Goal: Transaction & Acquisition: Purchase product/service

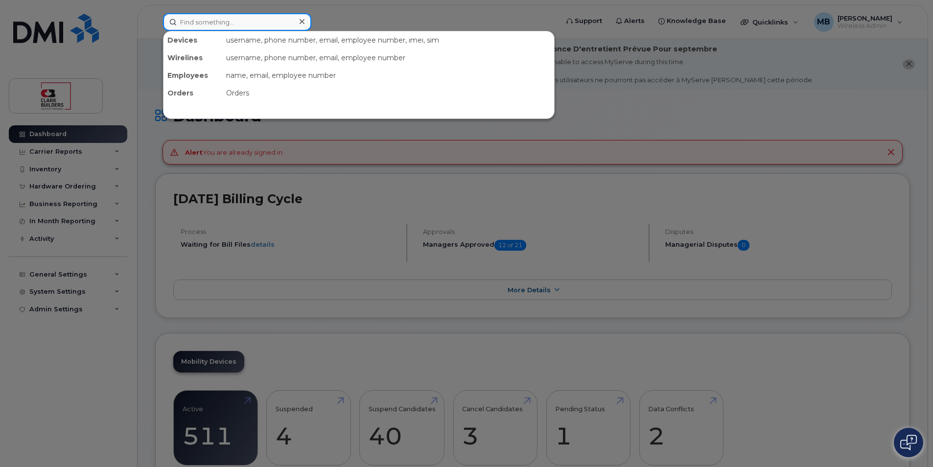
click at [224, 19] on input at bounding box center [237, 22] width 148 height 18
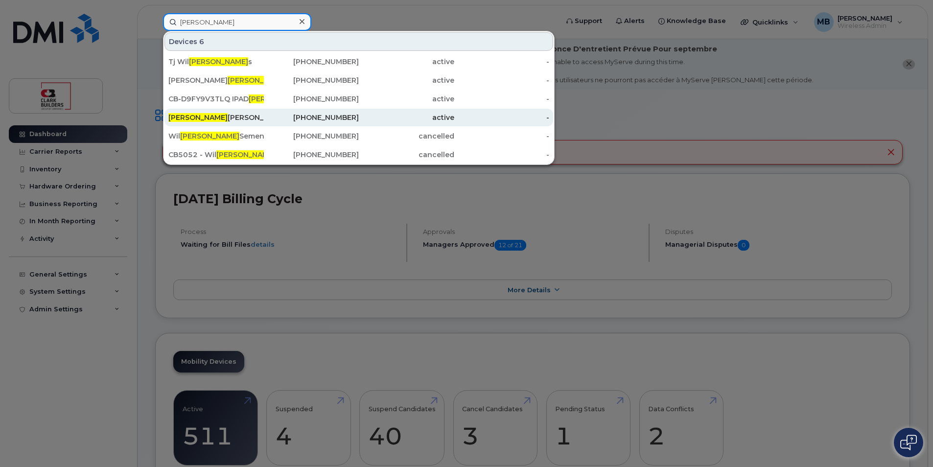
type input "liam"
click at [220, 121] on div "Liam Ringuette" at bounding box center [215, 118] width 95 height 10
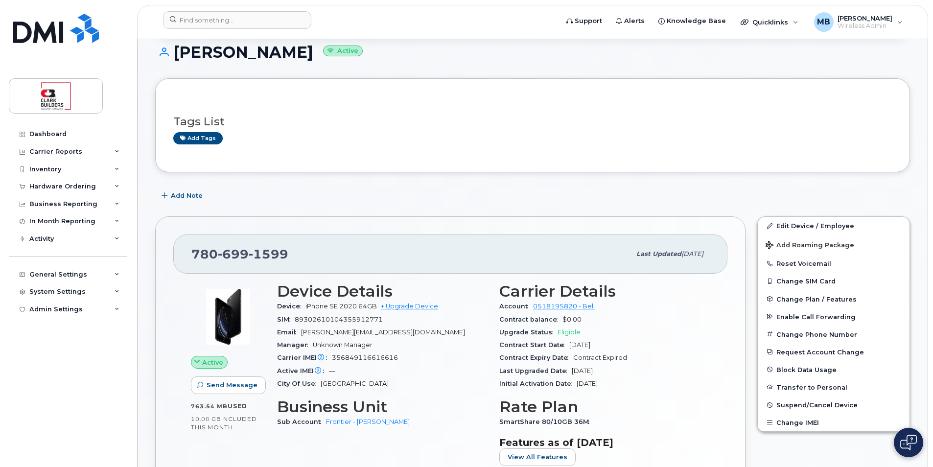
scroll to position [245, 0]
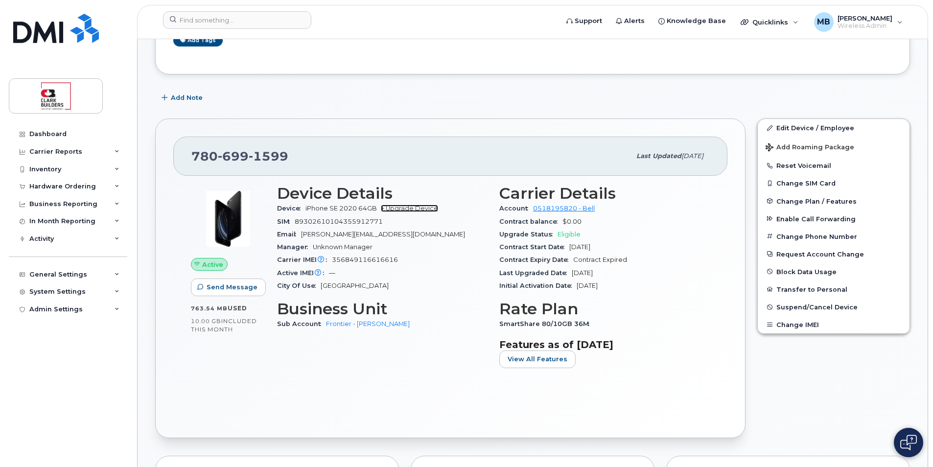
click at [419, 209] on link "+ Upgrade Device" at bounding box center [409, 208] width 57 height 7
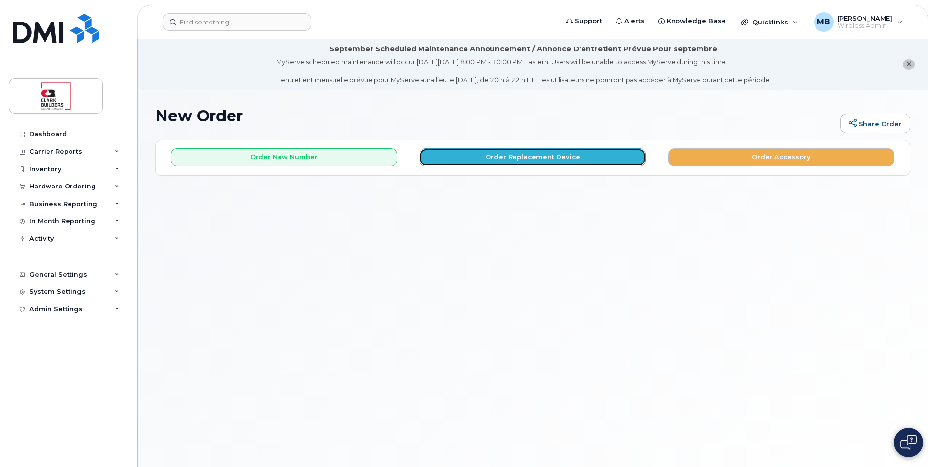
click at [533, 158] on button "Order Replacement Device" at bounding box center [532, 157] width 226 height 18
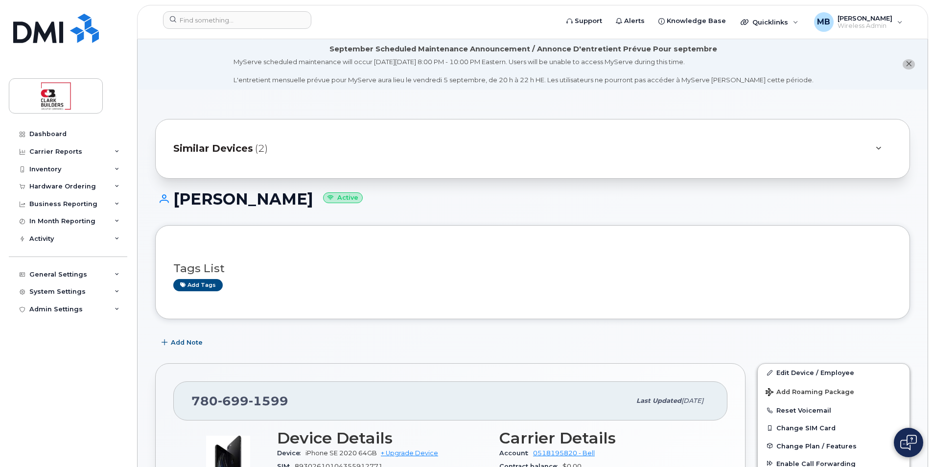
scroll to position [147, 0]
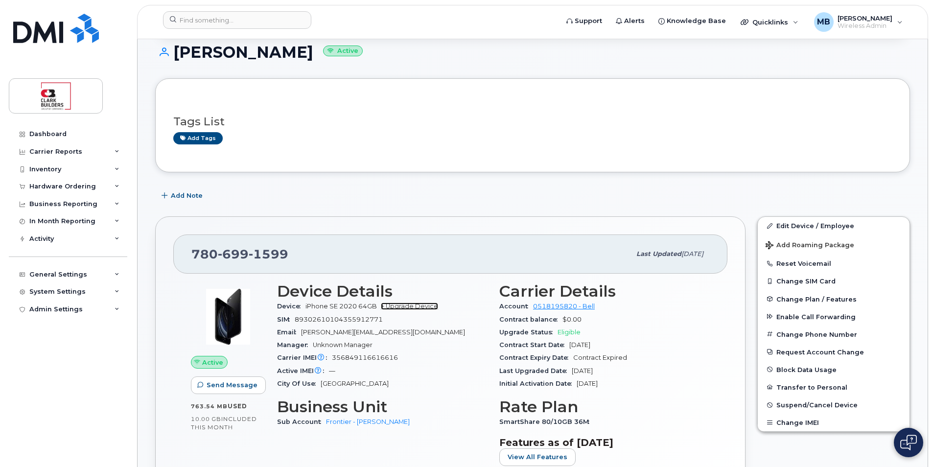
click at [415, 307] on link "+ Upgrade Device" at bounding box center [409, 305] width 57 height 7
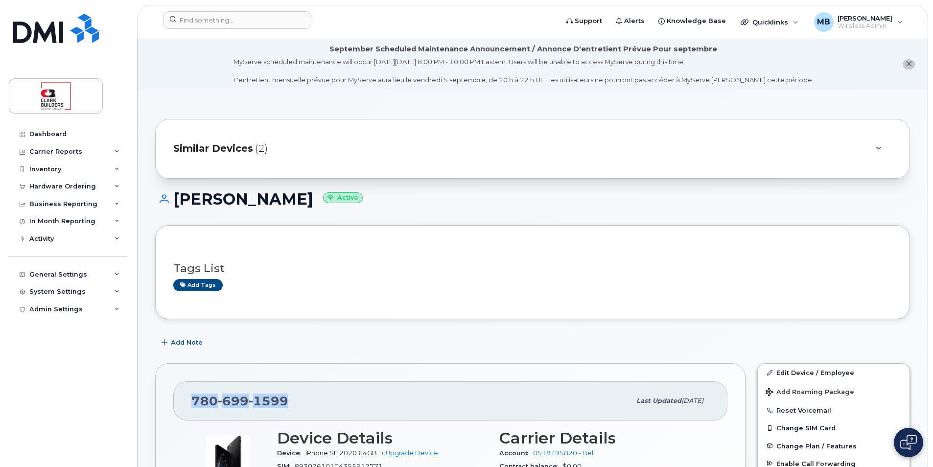
drag, startPoint x: 293, startPoint y: 397, endPoint x: 178, endPoint y: 395, distance: 115.5
click at [178, 395] on div "780 699 1599 Last updated Apr 22, 2025" at bounding box center [450, 400] width 554 height 39
copy span "780 699 1599"
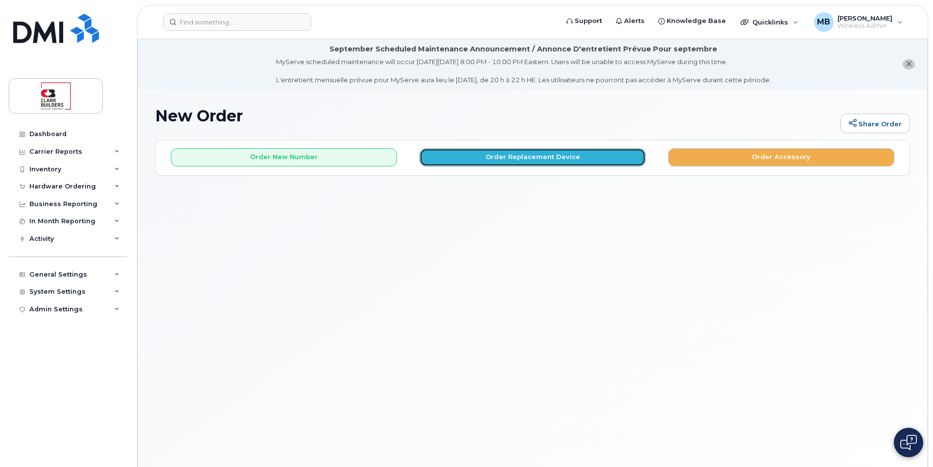
click at [516, 156] on button "Order Replacement Device" at bounding box center [532, 157] width 226 height 18
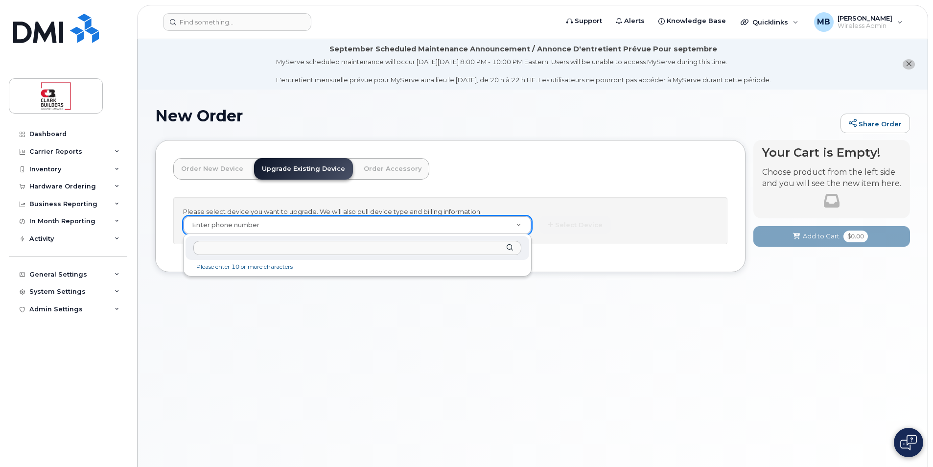
type input "7806991599"
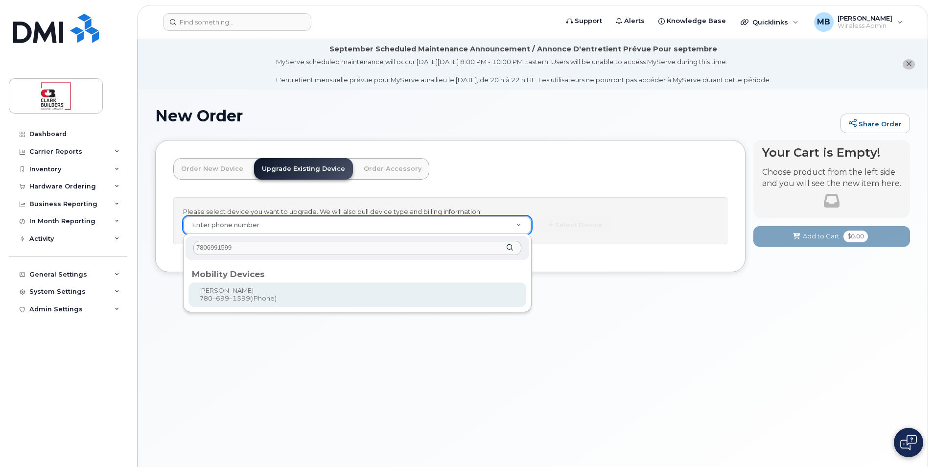
type input "204537"
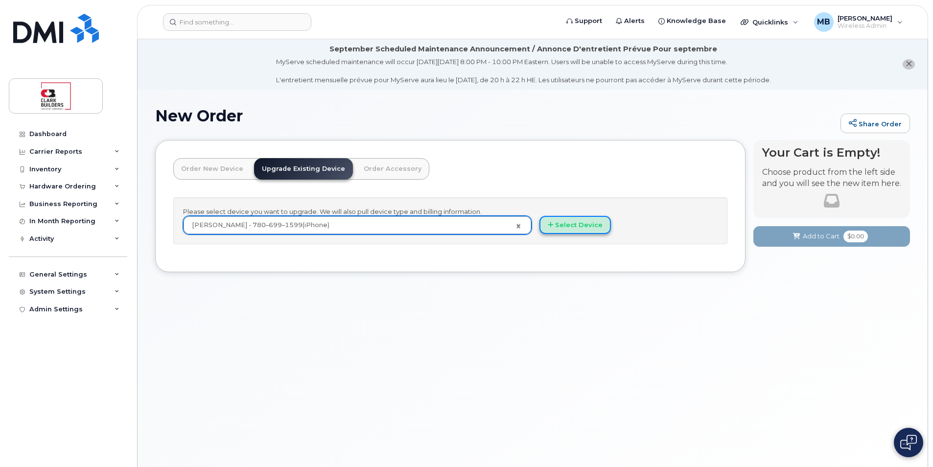
click at [583, 225] on button "Select Device" at bounding box center [574, 225] width 71 height 18
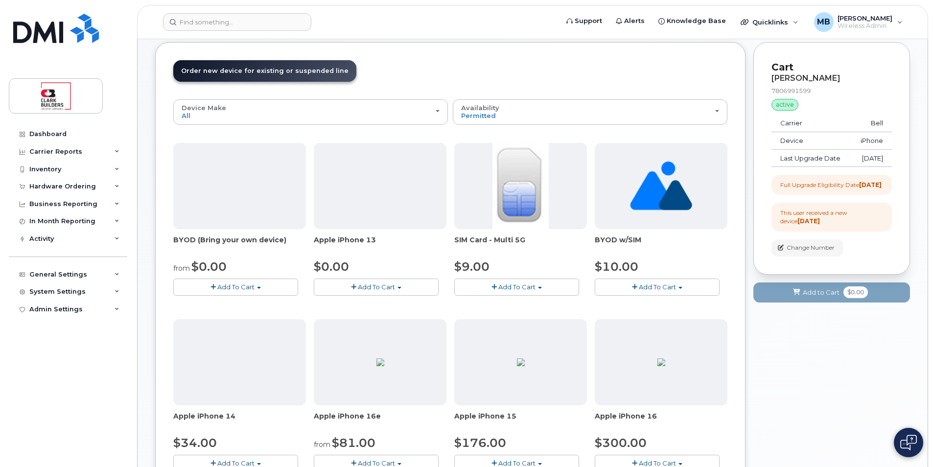
scroll to position [196, 0]
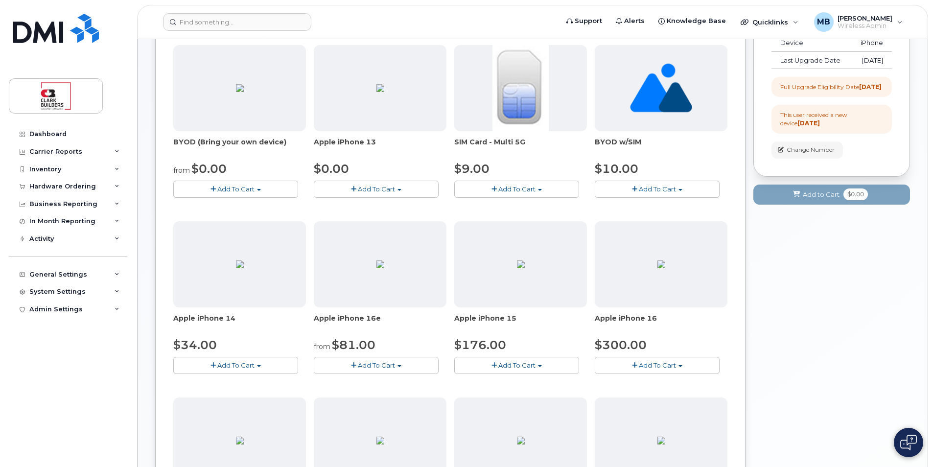
click at [513, 365] on span "Add To Cart" at bounding box center [516, 365] width 37 height 8
click at [529, 398] on link "$176.00 - 3-year upgrade (128GB model)" at bounding box center [534, 396] width 154 height 12
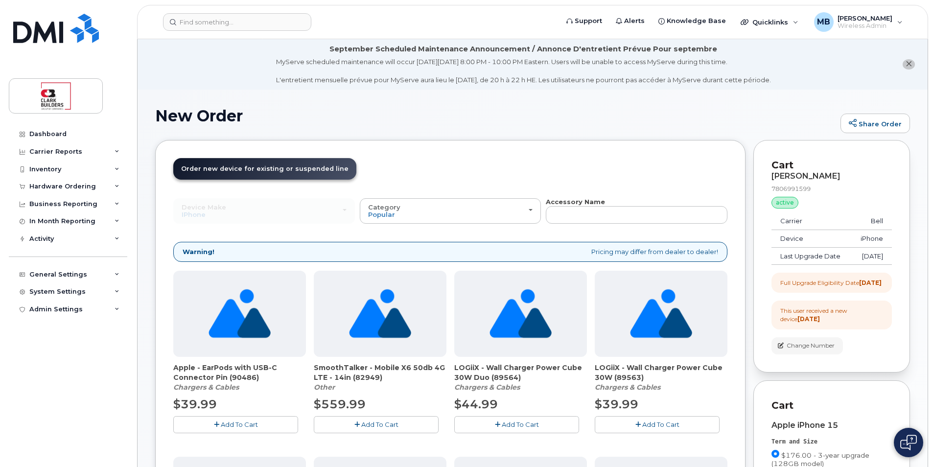
scroll to position [245, 0]
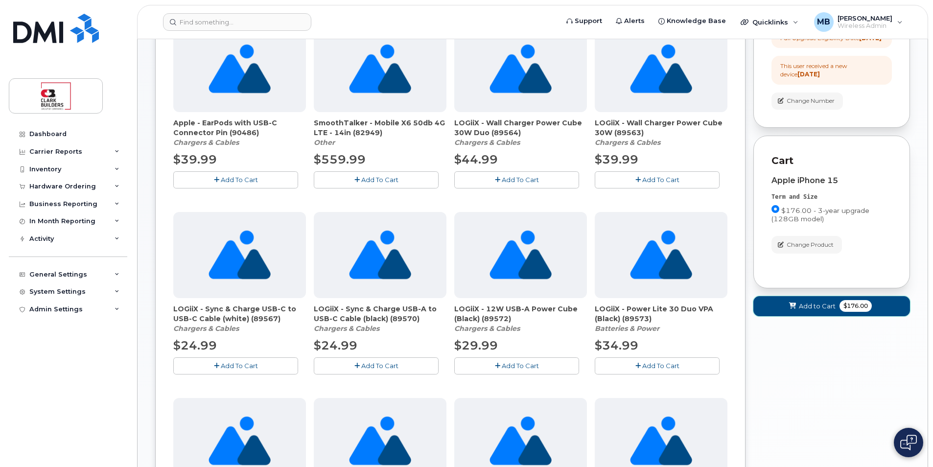
click at [804, 311] on span "Add to Cart" at bounding box center [817, 305] width 37 height 9
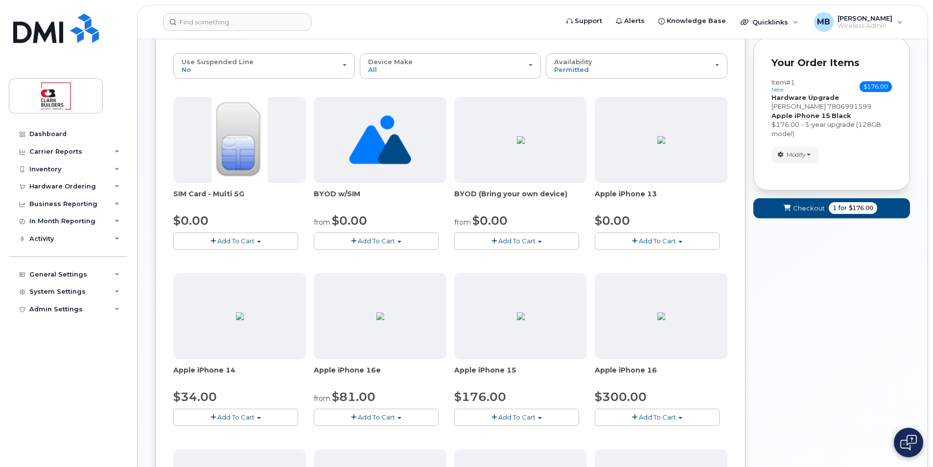
scroll to position [95, 0]
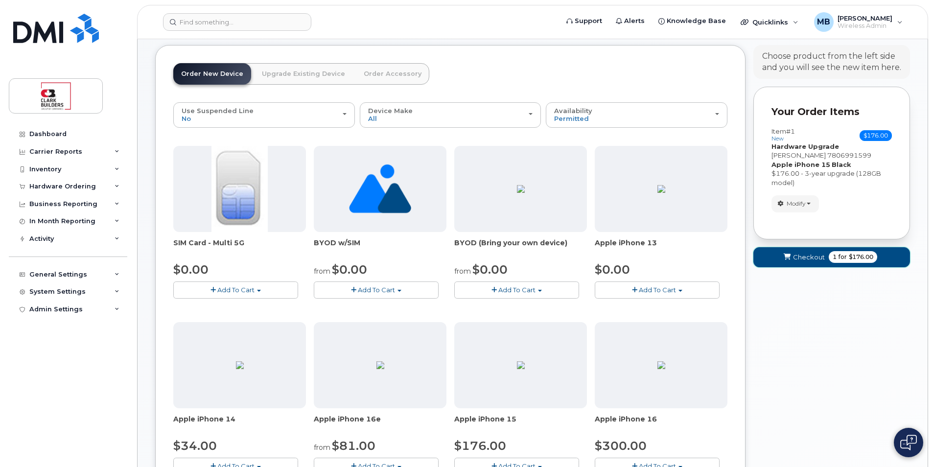
click at [801, 256] on span "Checkout" at bounding box center [809, 257] width 32 height 9
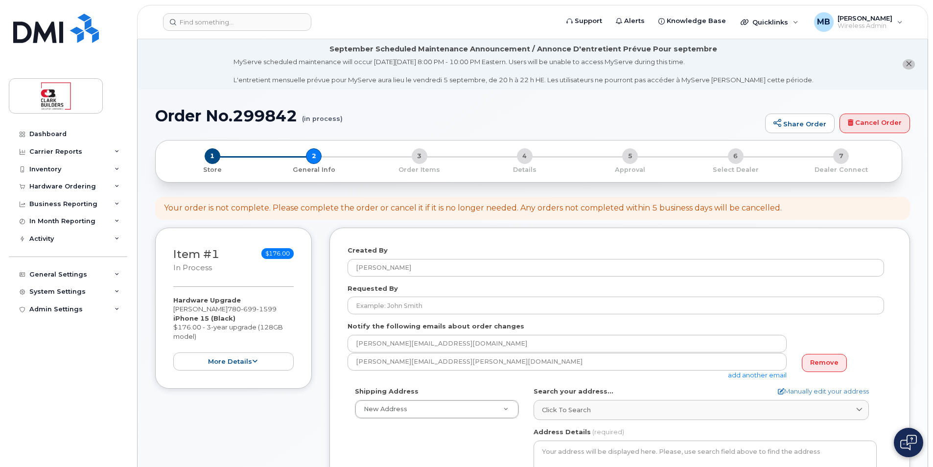
select select
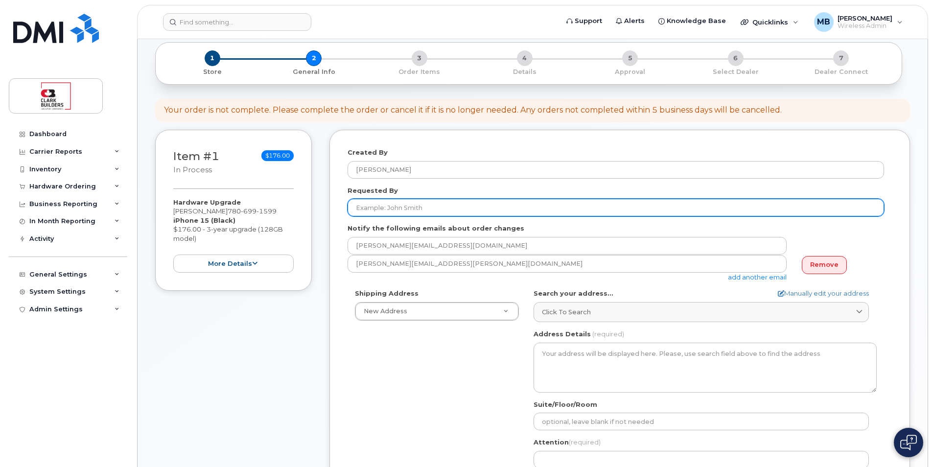
click at [399, 205] on input "Requested By" at bounding box center [616, 208] width 536 height 18
type input "[PERSON_NAME]"
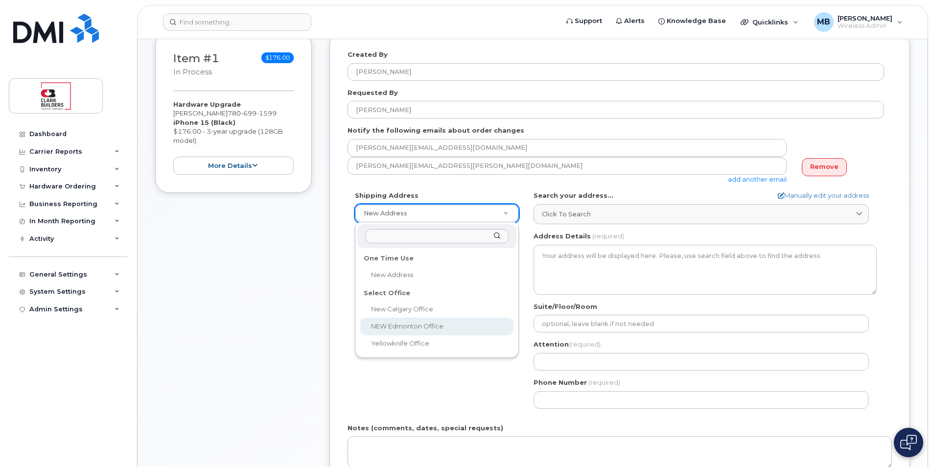
select select
type textarea "800, 5555 Calgary Trail NW Edmonton Alberta T6H 5P9"
type input "IT"
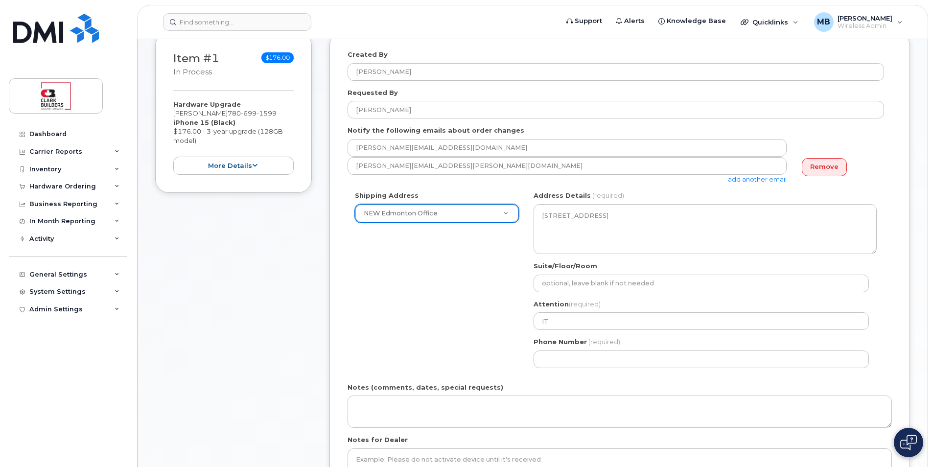
scroll to position [294, 0]
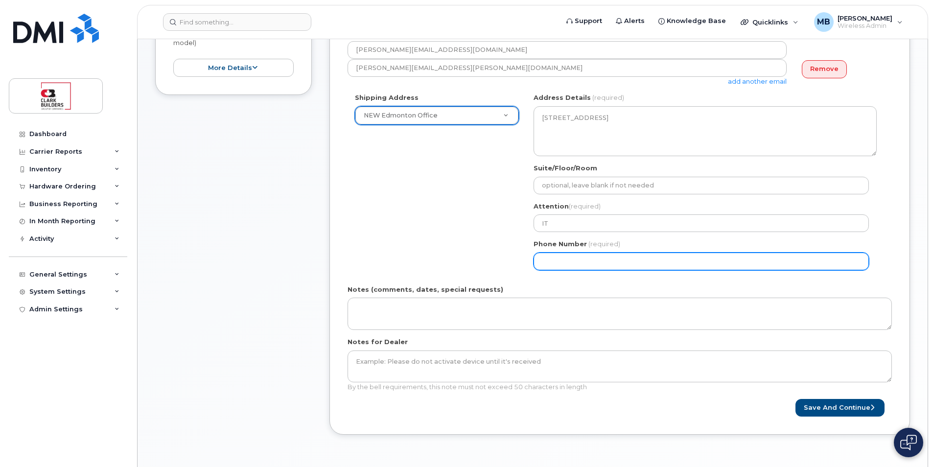
click at [561, 259] on input "Phone Number" at bounding box center [700, 262] width 335 height 18
type input "5873410870"
select select
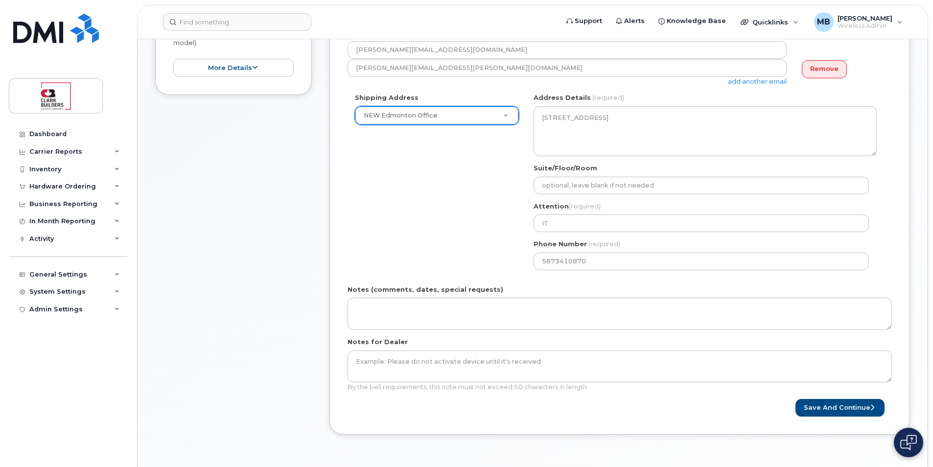
click at [441, 246] on div "Shipping Address NEW Edmonton Office New Address New Calgary Office NEW Edmonto…" at bounding box center [616, 185] width 536 height 184
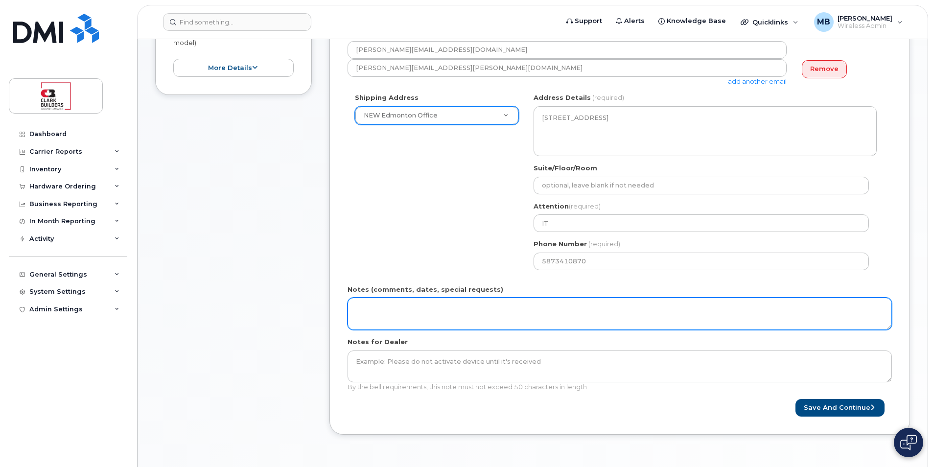
click at [449, 311] on textarea "Notes (comments, dates, special requests)" at bounding box center [620, 314] width 544 height 32
type textarea "Deliver Mon-Fri, 8 am - 5pm"
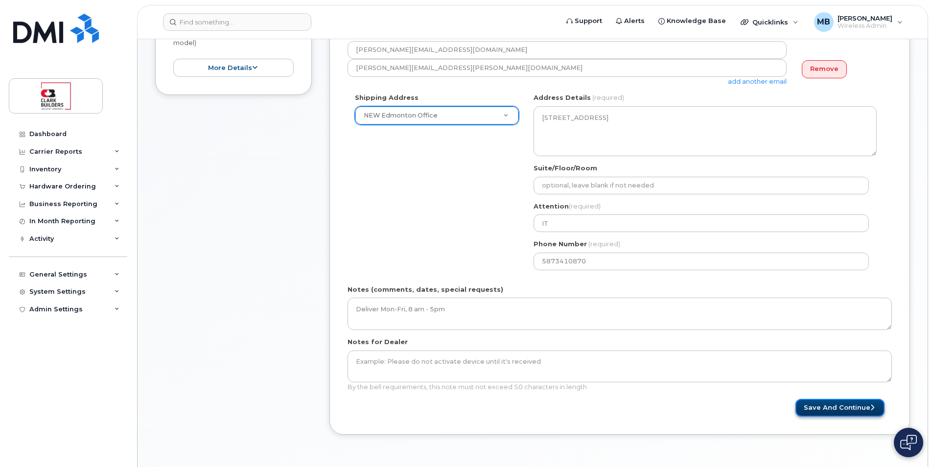
click at [836, 407] on button "Save and Continue" at bounding box center [839, 408] width 89 height 18
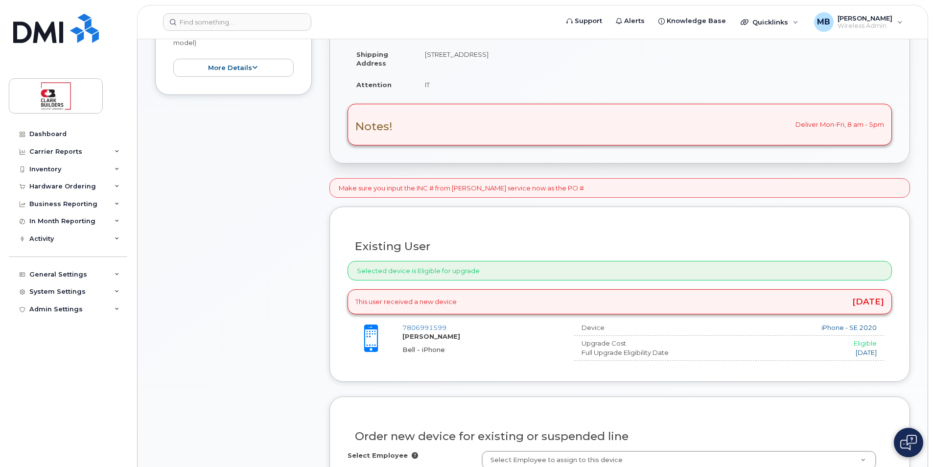
scroll to position [440, 0]
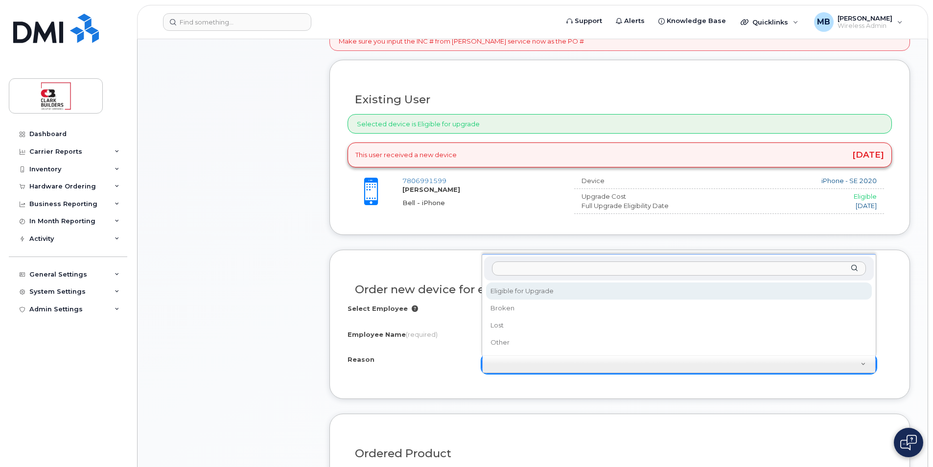
select select "eligible_for_upgrade"
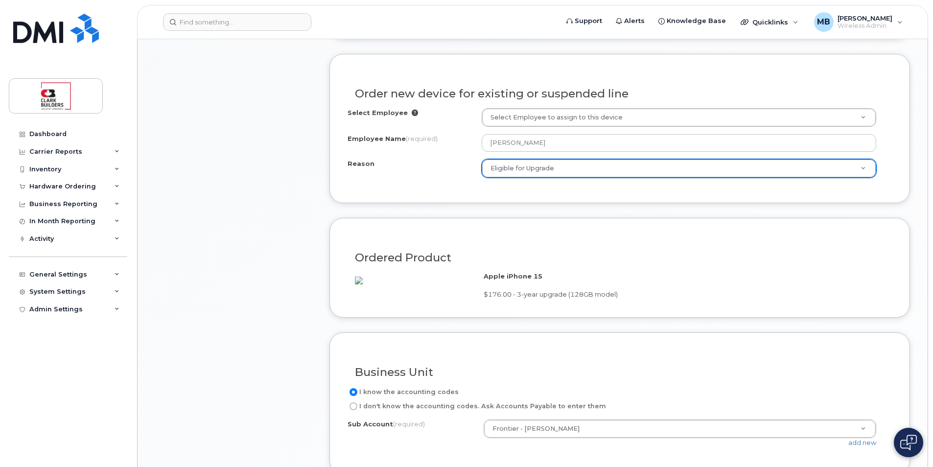
scroll to position [783, 0]
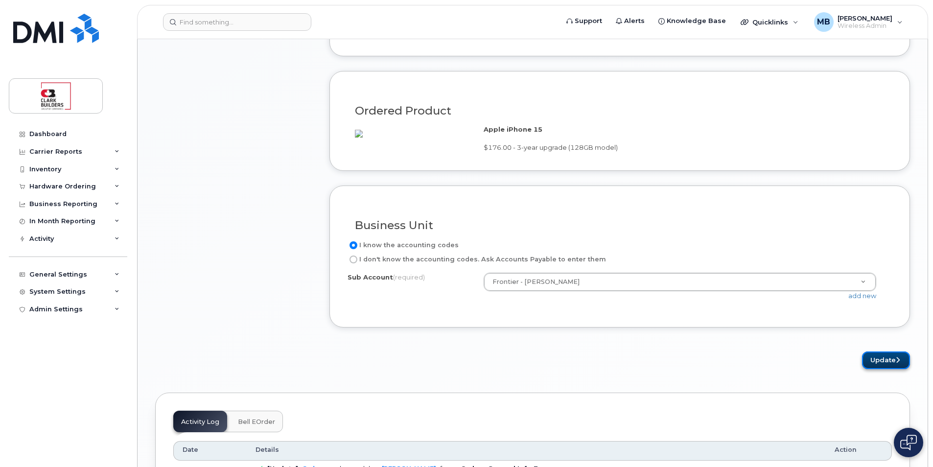
click at [893, 370] on button "Update" at bounding box center [886, 360] width 48 height 18
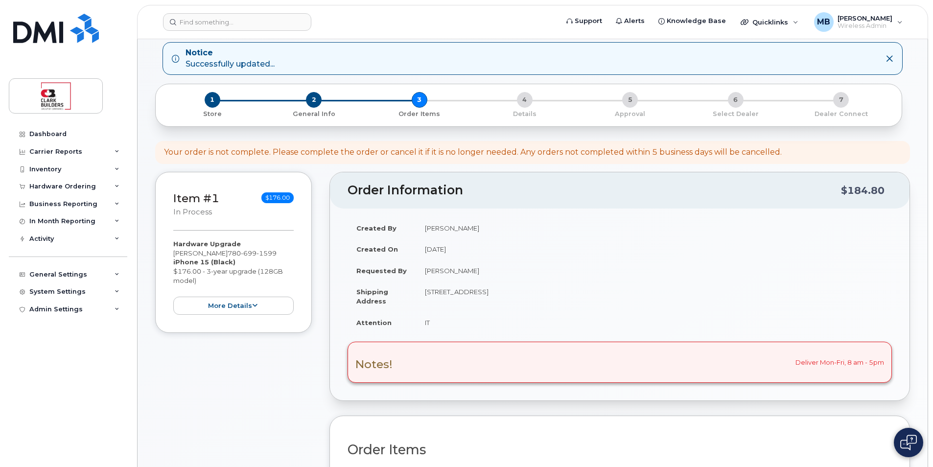
scroll to position [294, 0]
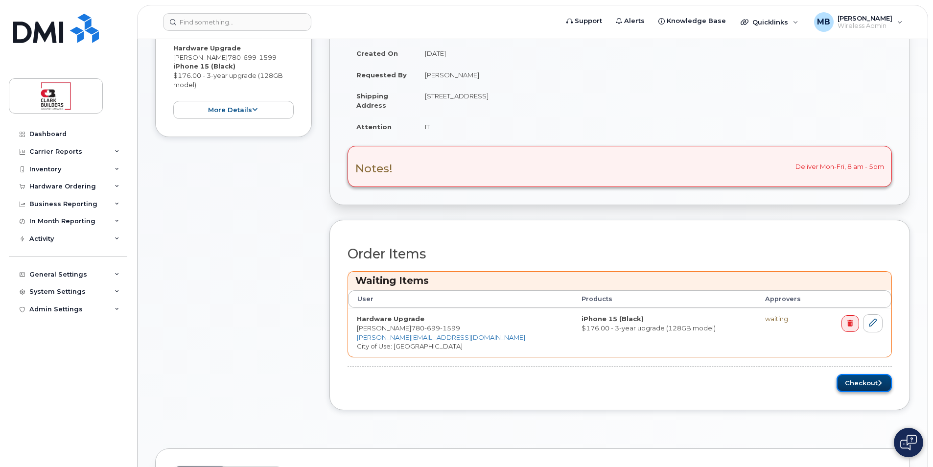
click at [867, 385] on button "Checkout" at bounding box center [863, 383] width 55 height 18
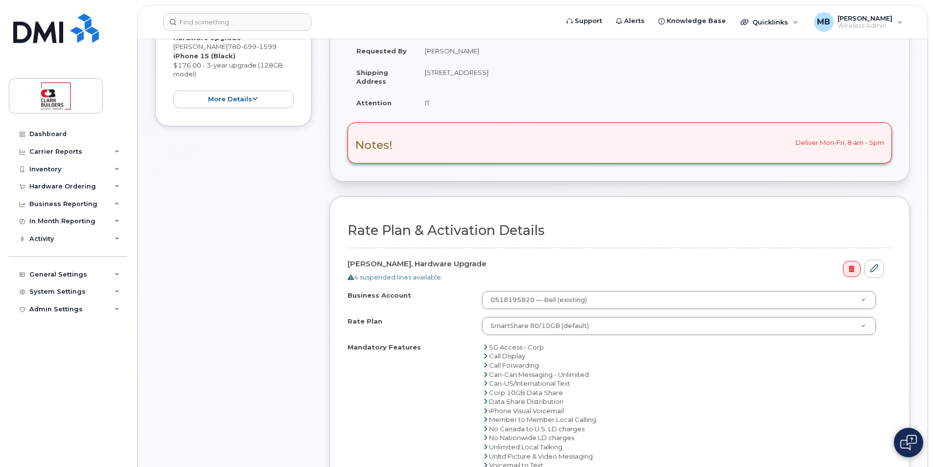
scroll to position [392, 0]
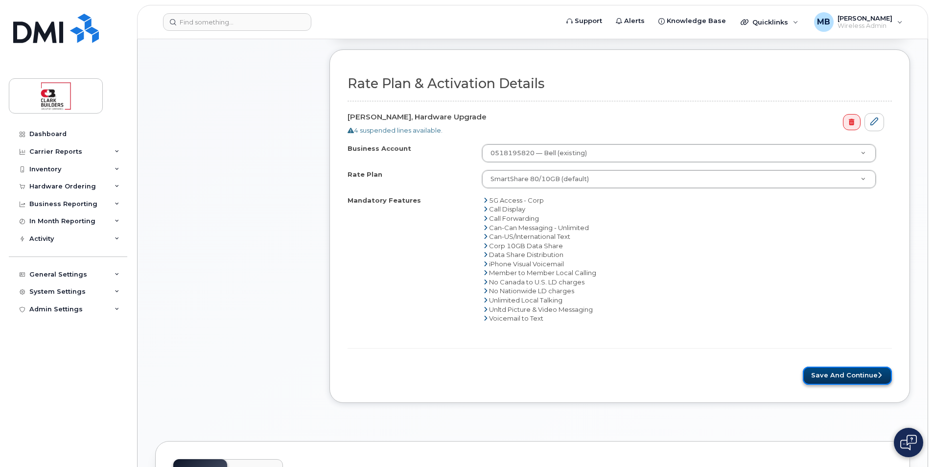
click at [849, 379] on button "Save and Continue" at bounding box center [847, 376] width 89 height 18
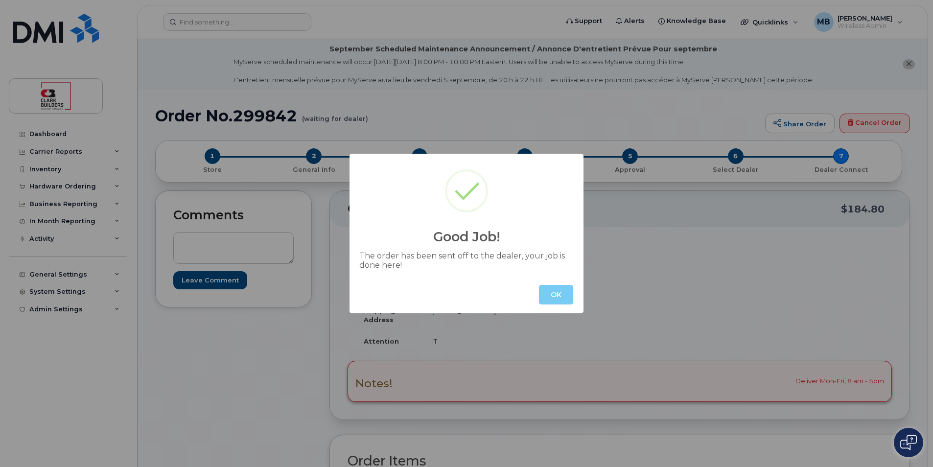
click at [557, 295] on button "OK" at bounding box center [556, 295] width 34 height 20
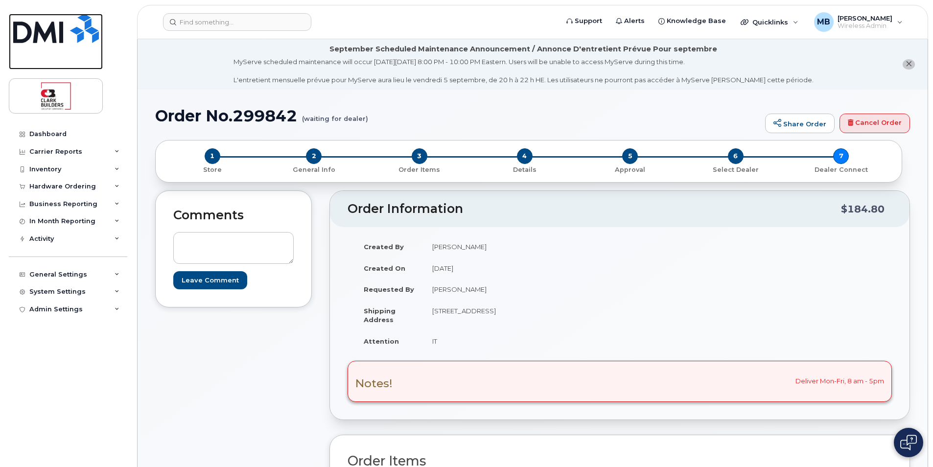
click at [54, 33] on img at bounding box center [56, 28] width 86 height 29
